Goal: Entertainment & Leisure: Consume media (video, audio)

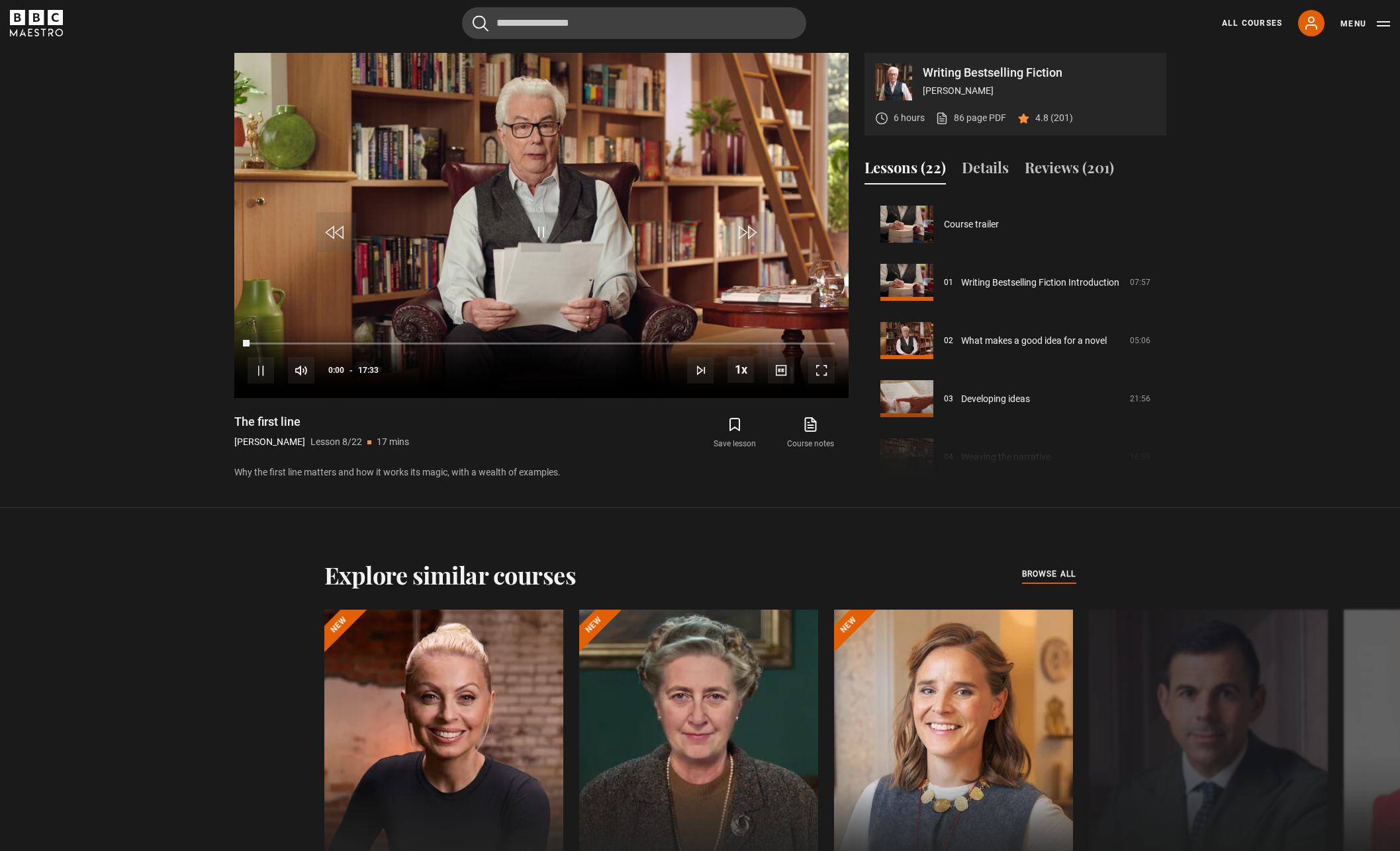
scroll to position [407, 0]
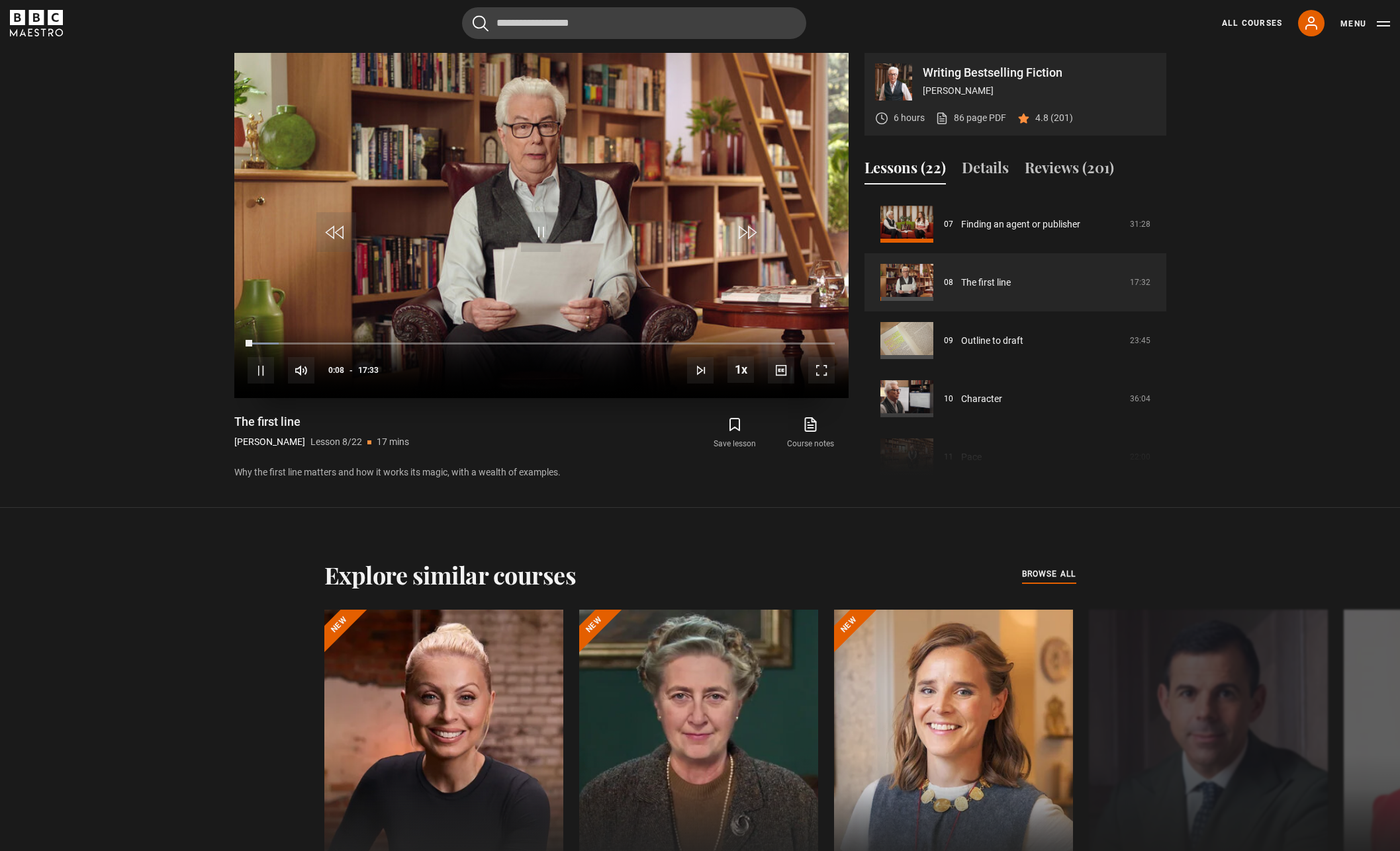
click at [820, 373] on span "Video Player" at bounding box center [821, 370] width 27 height 27
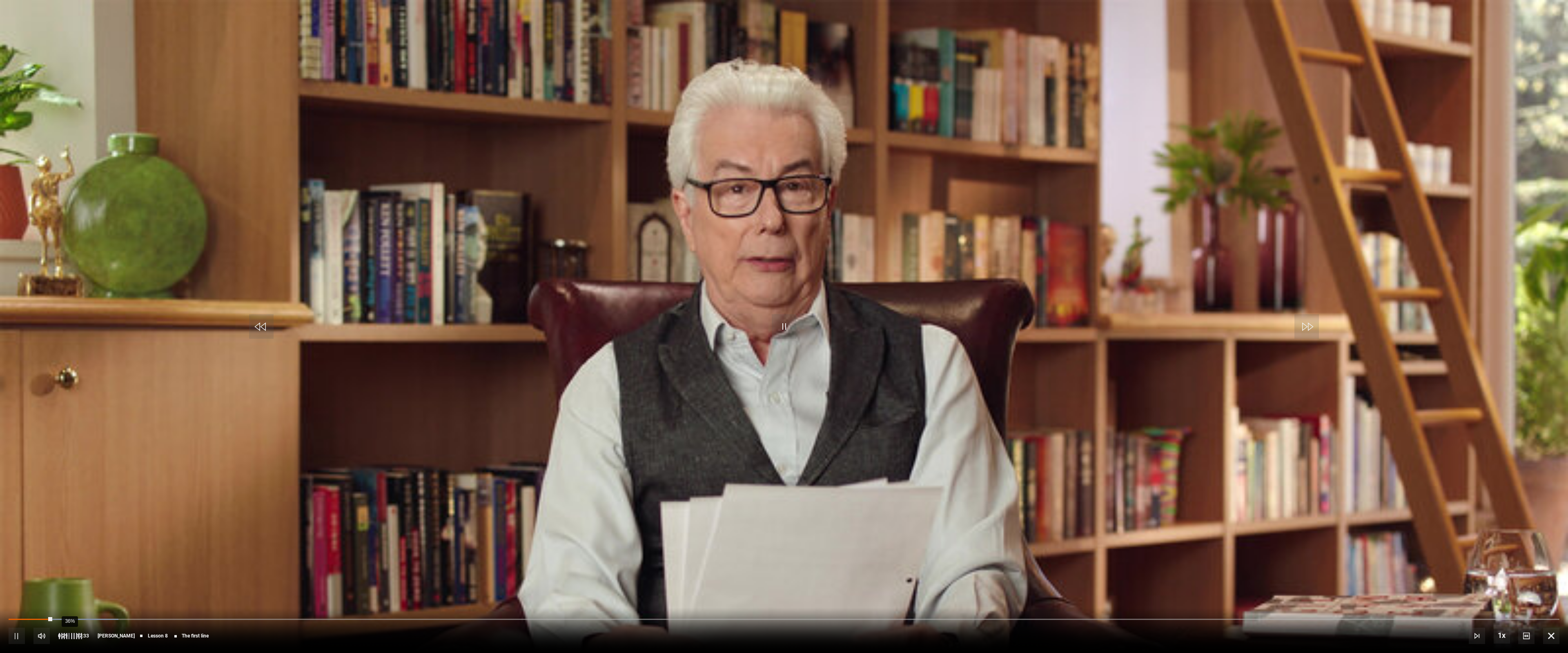
click at [69, 525] on div "36%" at bounding box center [69, 636] width 1 height 6
click at [72, 525] on div "46%" at bounding box center [72, 636] width 1 height 6
click at [863, 525] on div "10s Skip Back 10 seconds Pause 10s Skip Forward 10 seconds Loaded : 9.94% 16:21…" at bounding box center [784, 630] width 1568 height 45
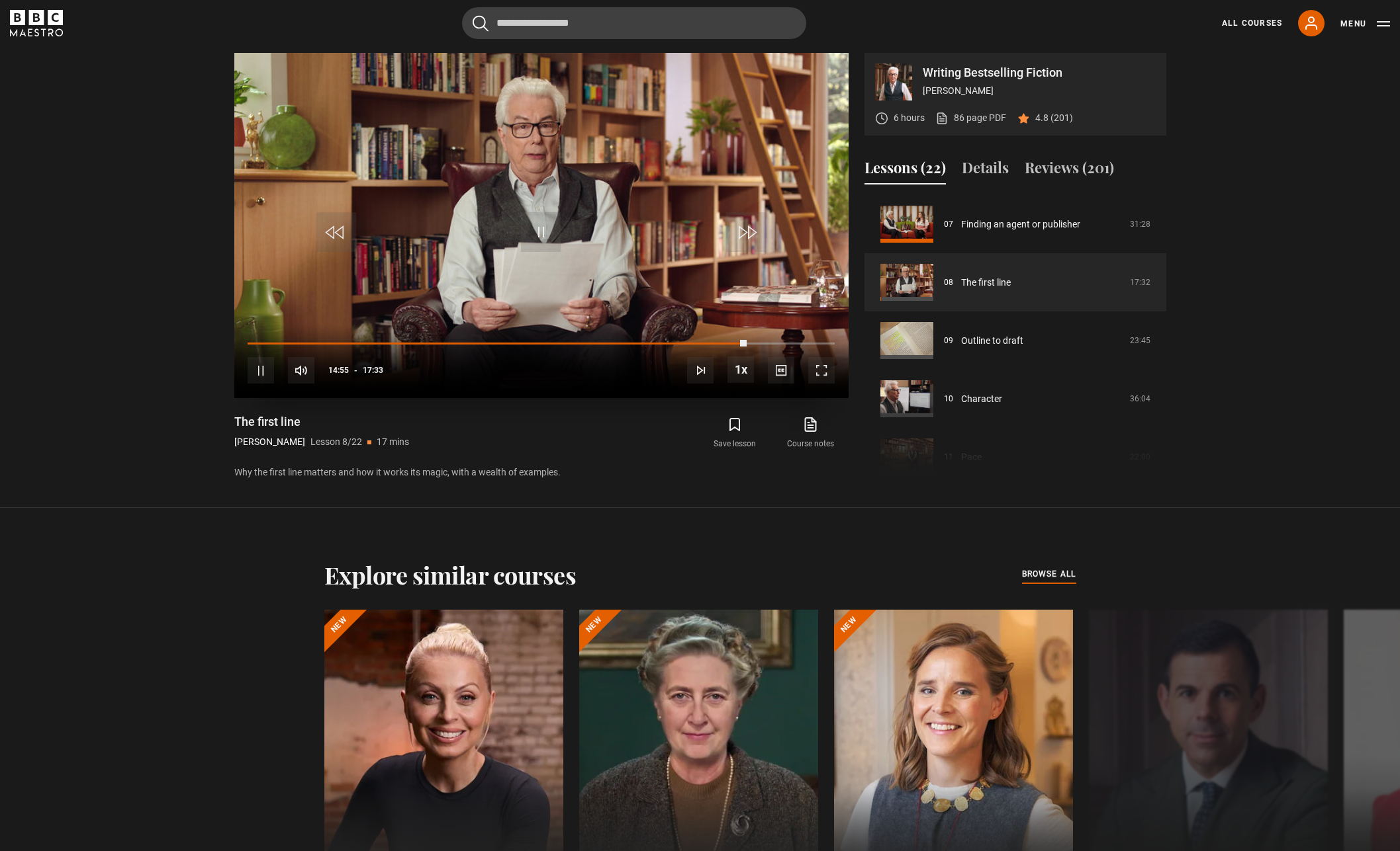
click at [540, 228] on span "Video Player" at bounding box center [541, 232] width 39 height 39
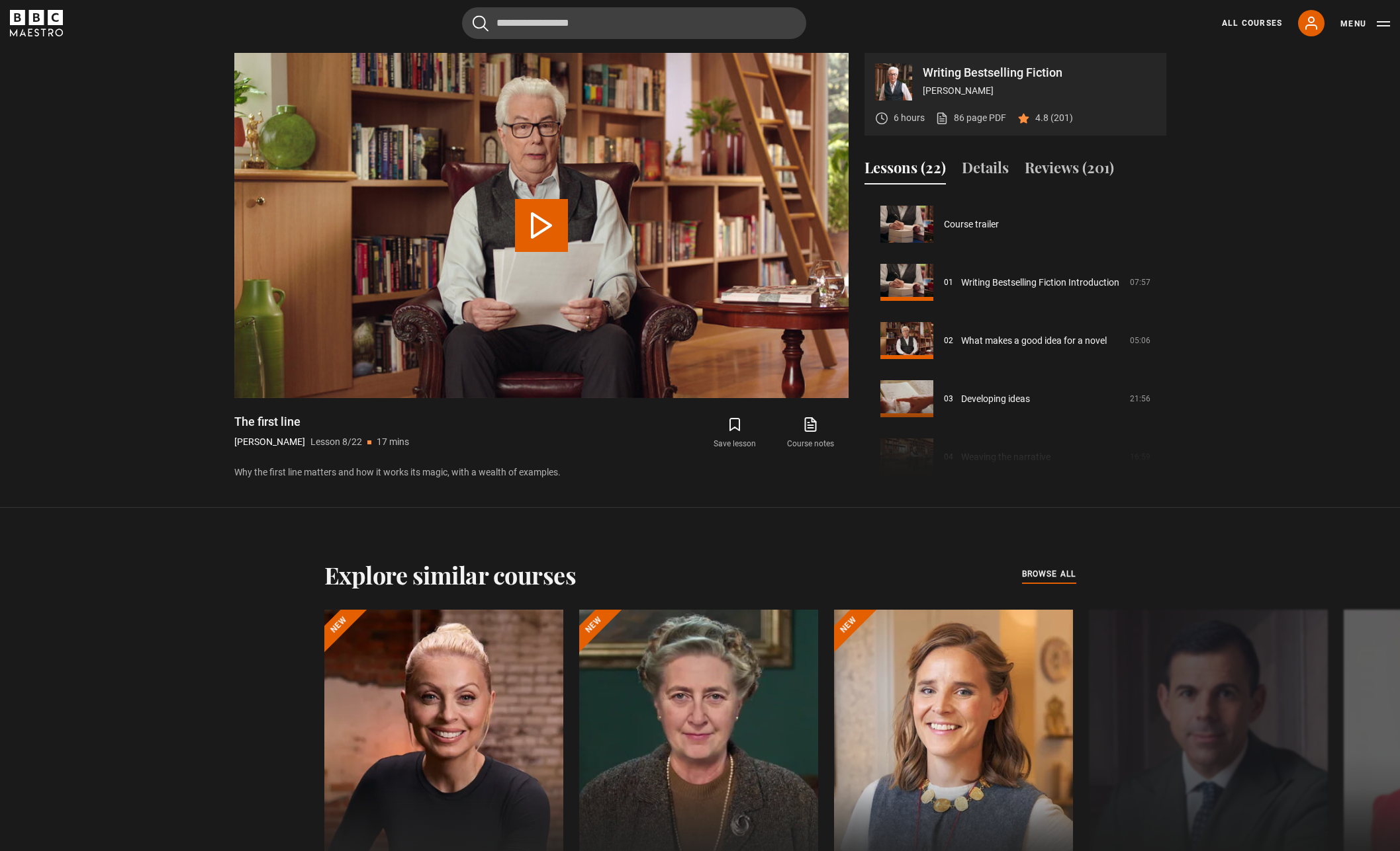
scroll to position [407, 0]
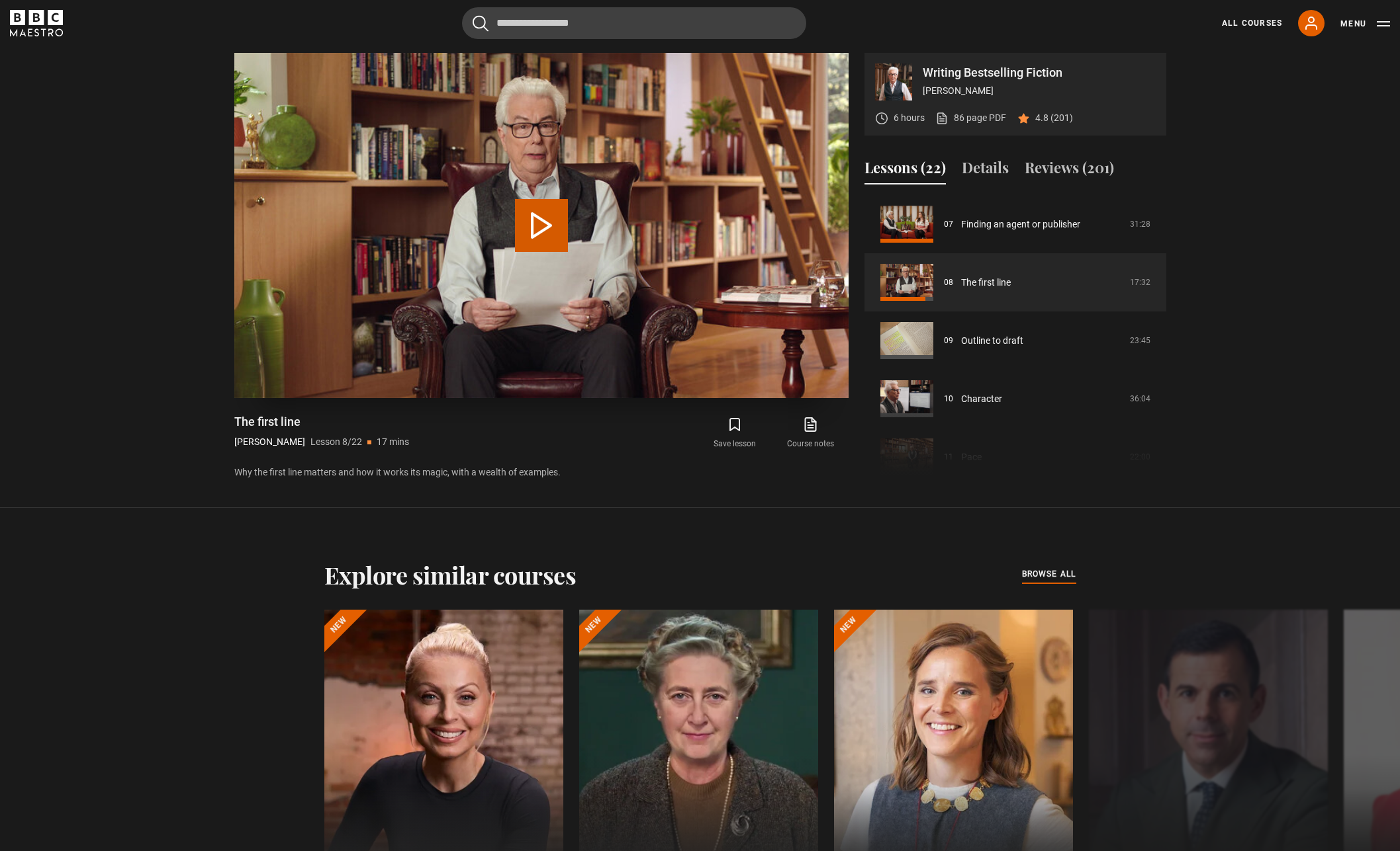
click at [602, 387] on video "Video Player" at bounding box center [541, 226] width 615 height 345
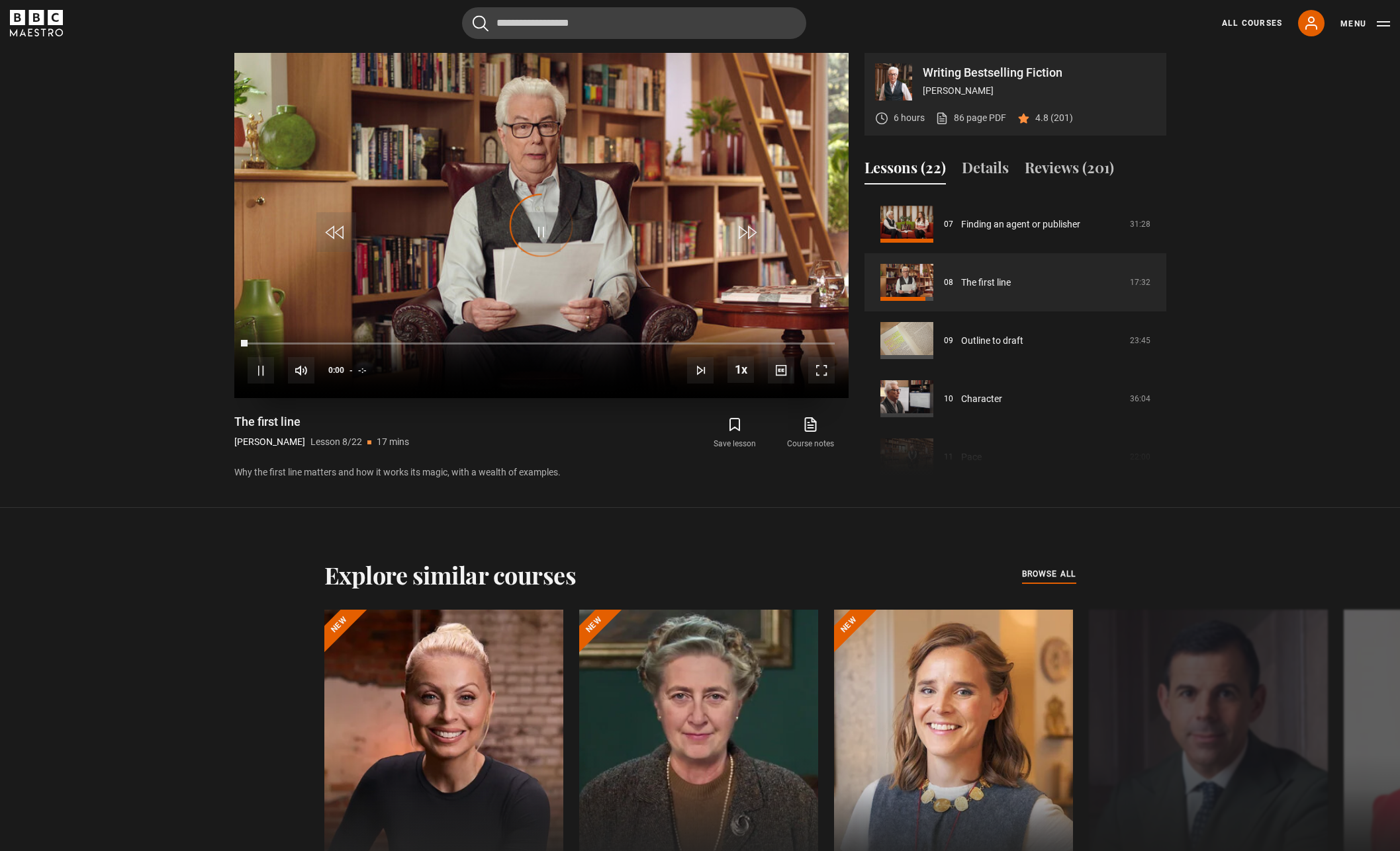
click at [540, 233] on div "Video Player is loading." at bounding box center [541, 225] width 66 height 66
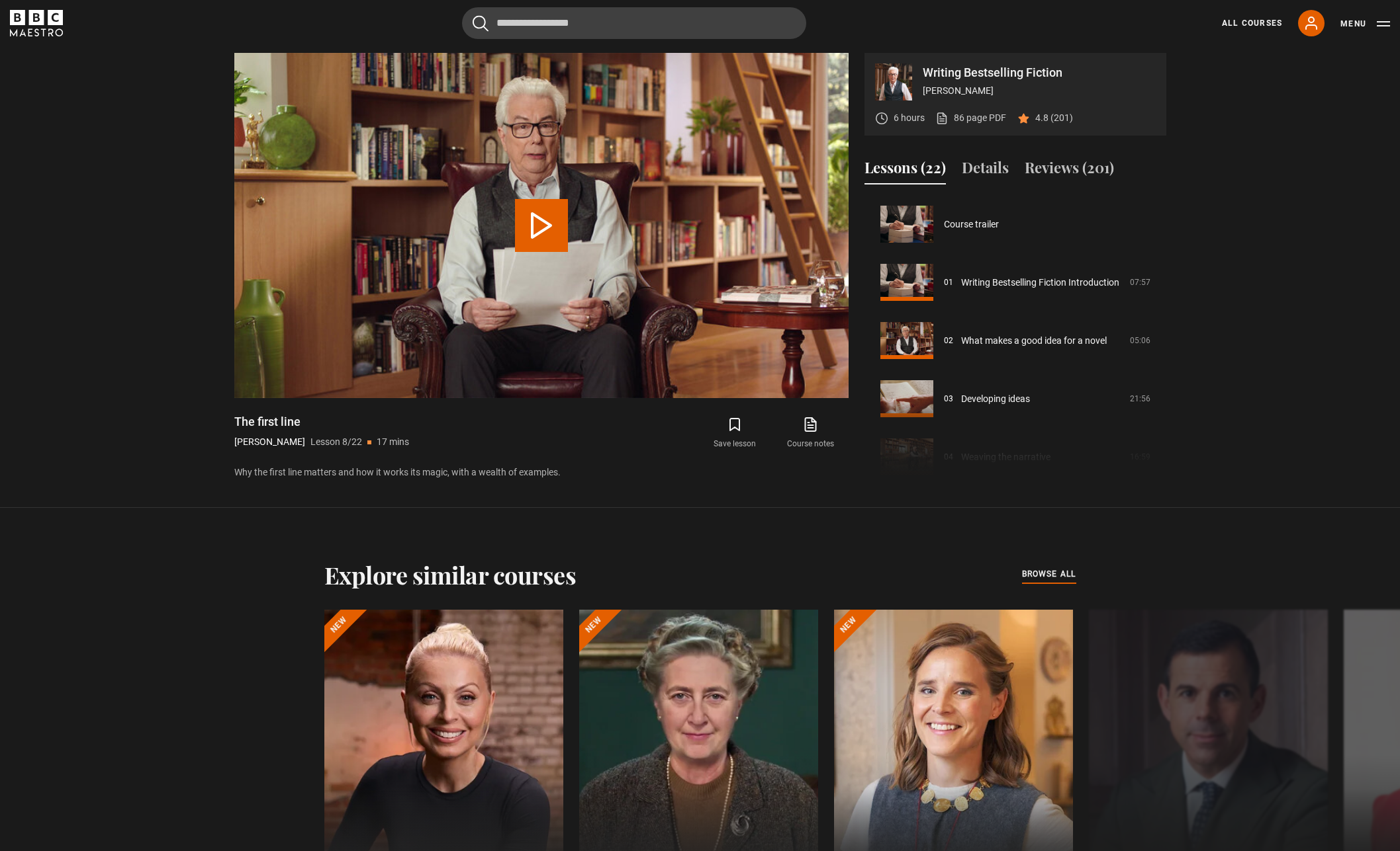
scroll to position [407, 0]
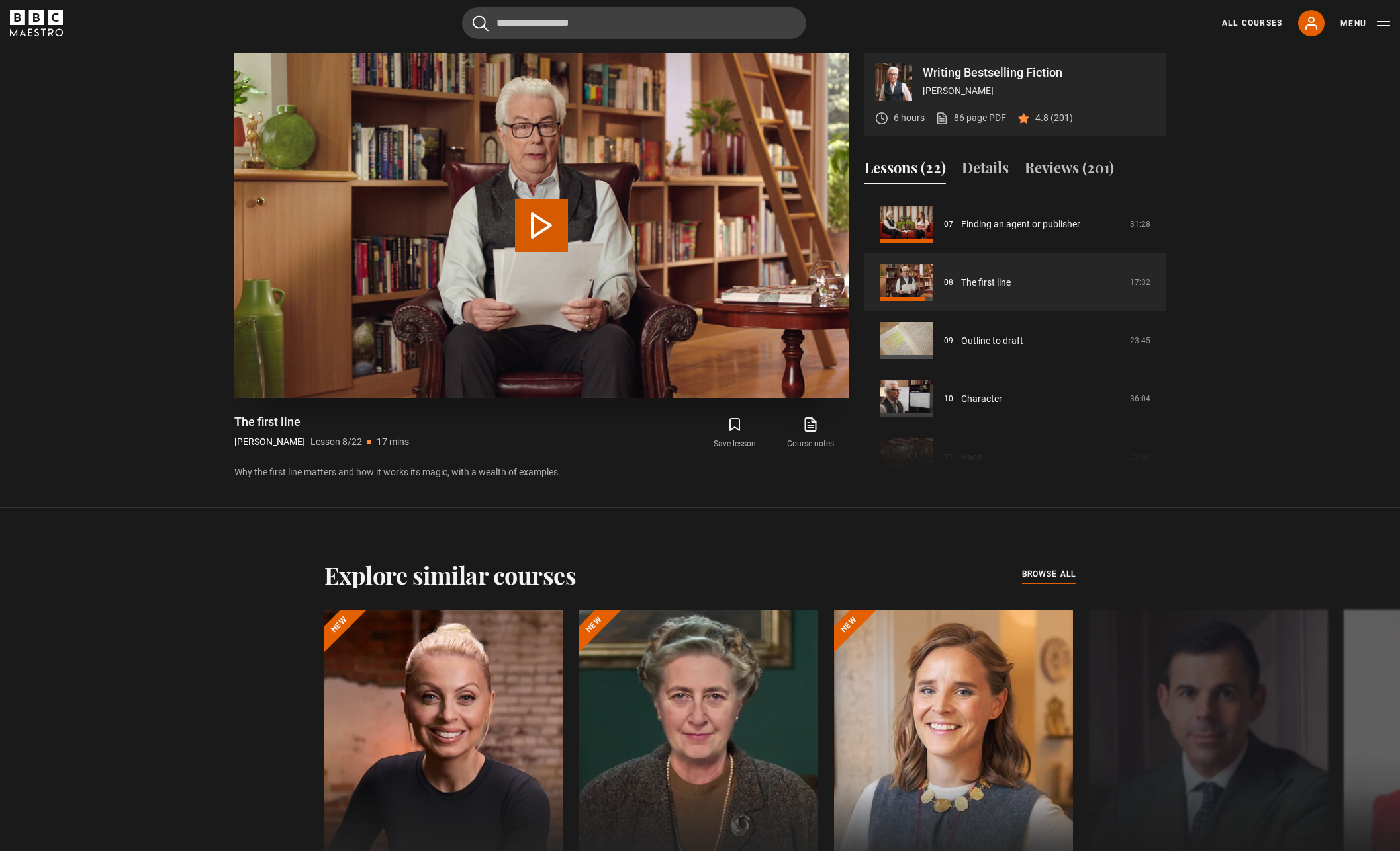
click at [525, 222] on button "Play Lesson The first line" at bounding box center [542, 226] width 53 height 53
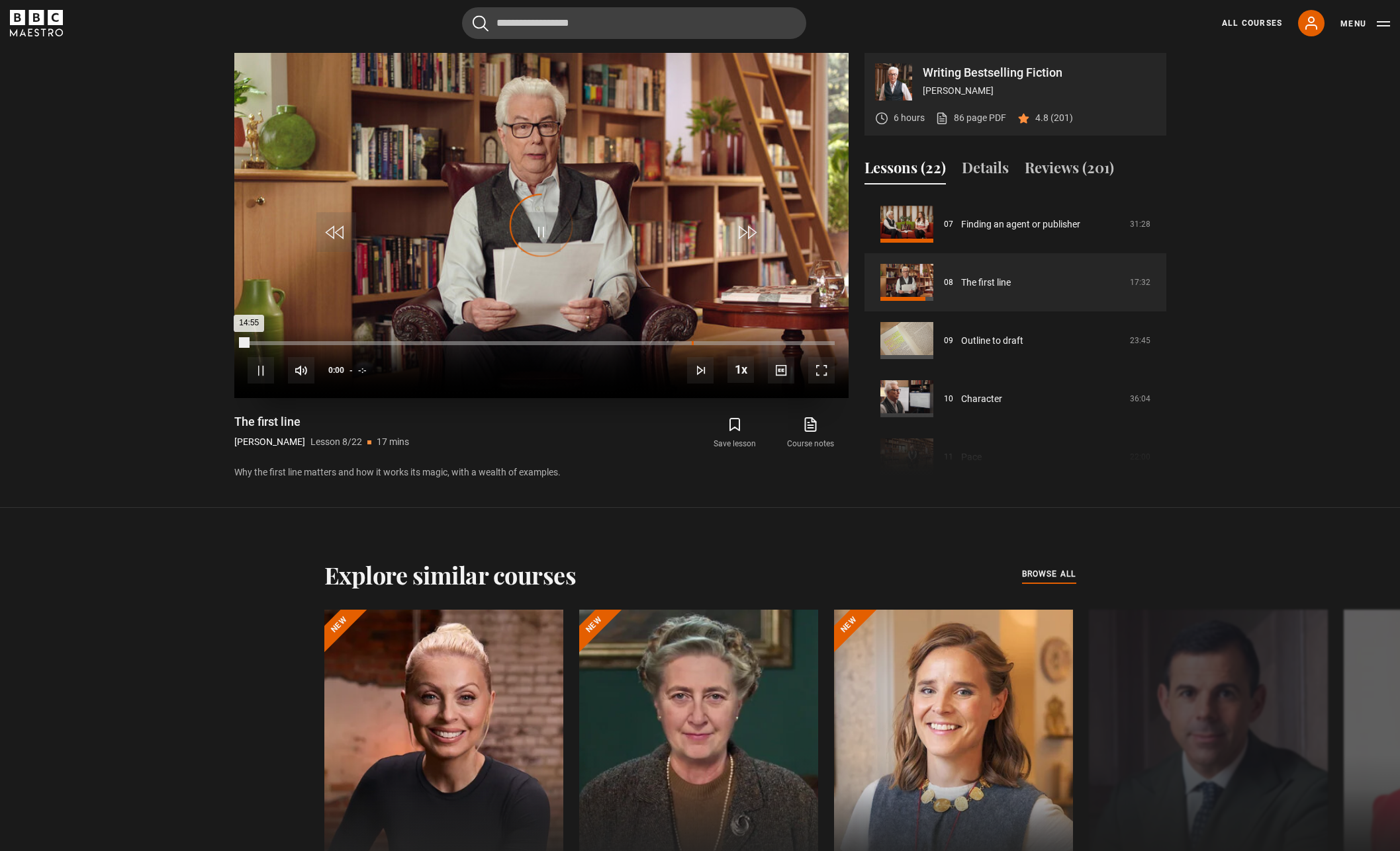
click at [692, 342] on div "-:-" at bounding box center [693, 343] width 2 height 4
click at [644, 340] on div "10s Skip Back 10 seconds Pause 10s Skip Forward 10 seconds Loaded : 0% -:- 0:00…" at bounding box center [541, 361] width 615 height 73
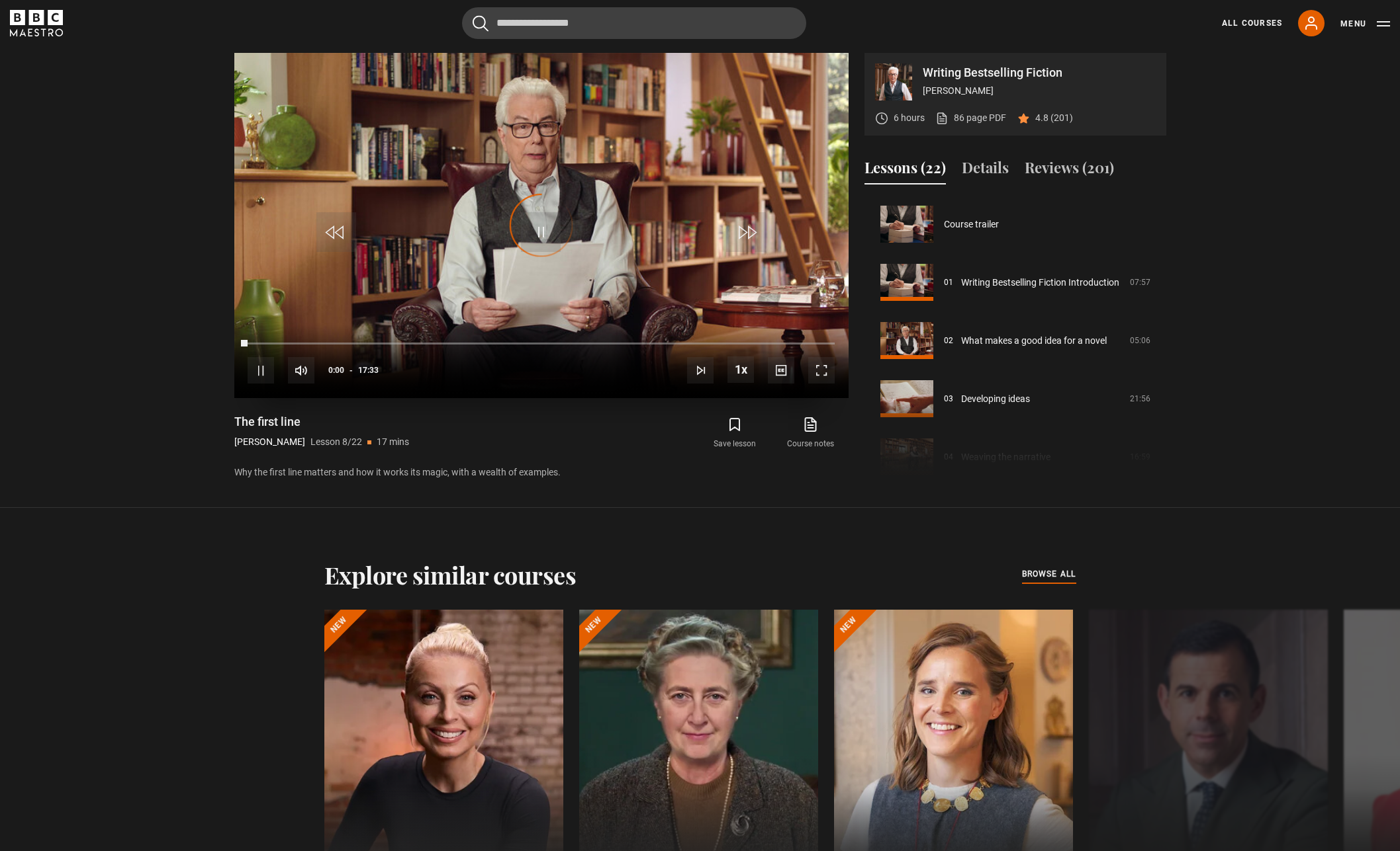
scroll to position [407, 0]
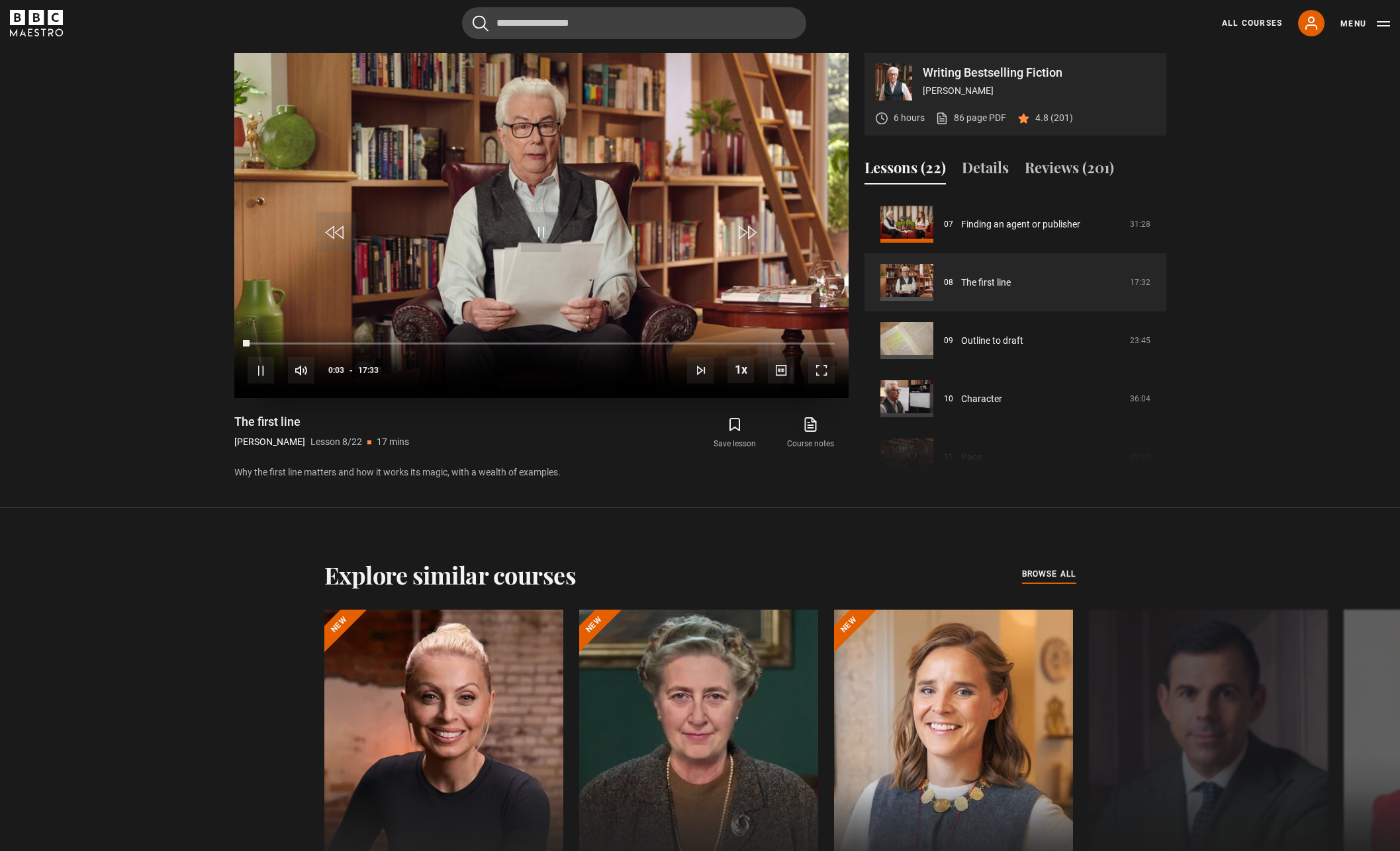
click at [643, 340] on div "10s Skip Back 10 seconds Pause 10s Skip Forward 10 seconds Loaded : 0.47% 13:26…" at bounding box center [541, 361] width 615 height 73
click at [663, 342] on div "Loaded : 0.47% 12:26 12:26" at bounding box center [541, 343] width 586 height 4
click at [687, 343] on div "13:07" at bounding box center [688, 343] width 2 height 4
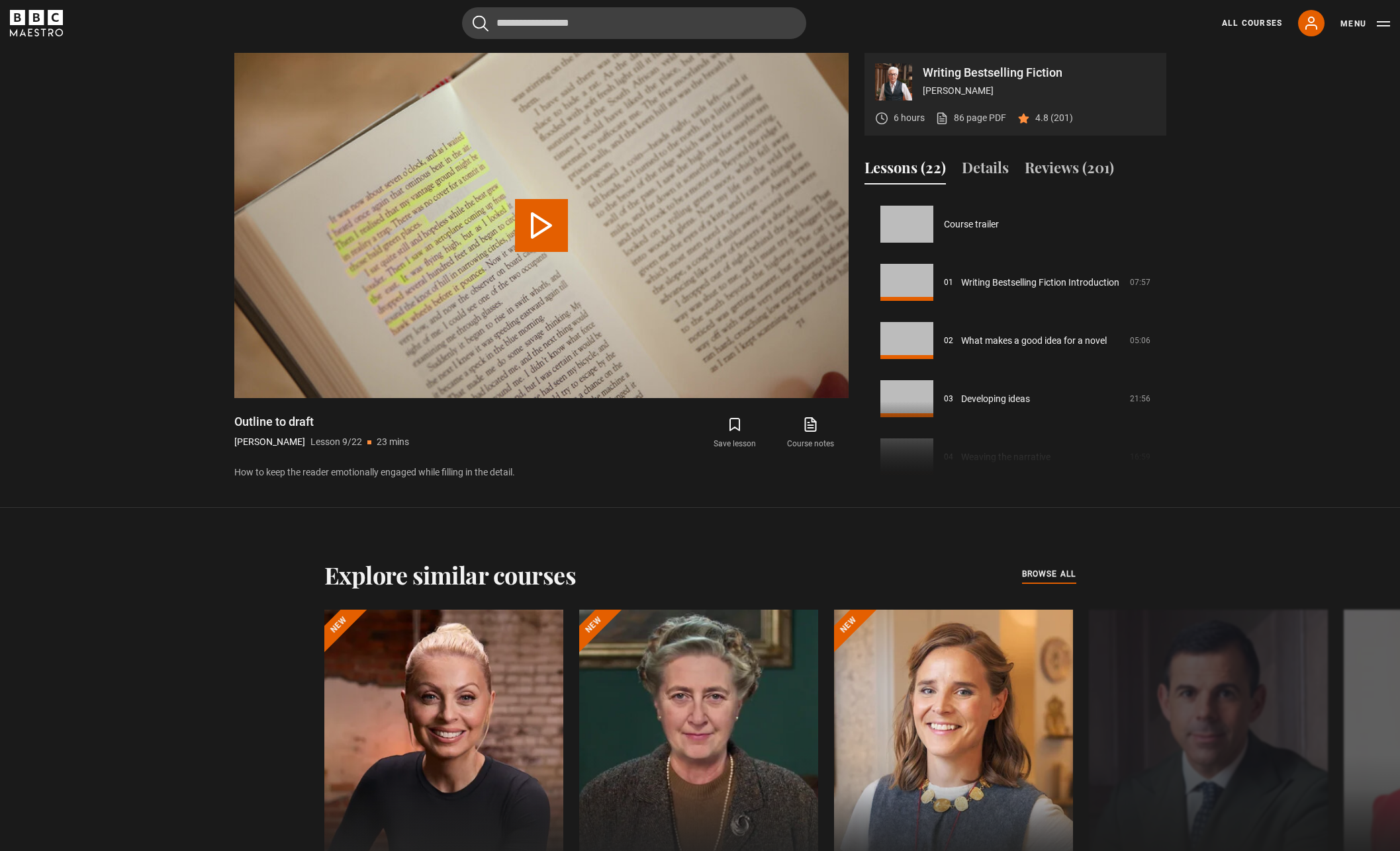
scroll to position [465, 0]
